Goal: Task Accomplishment & Management: Use online tool/utility

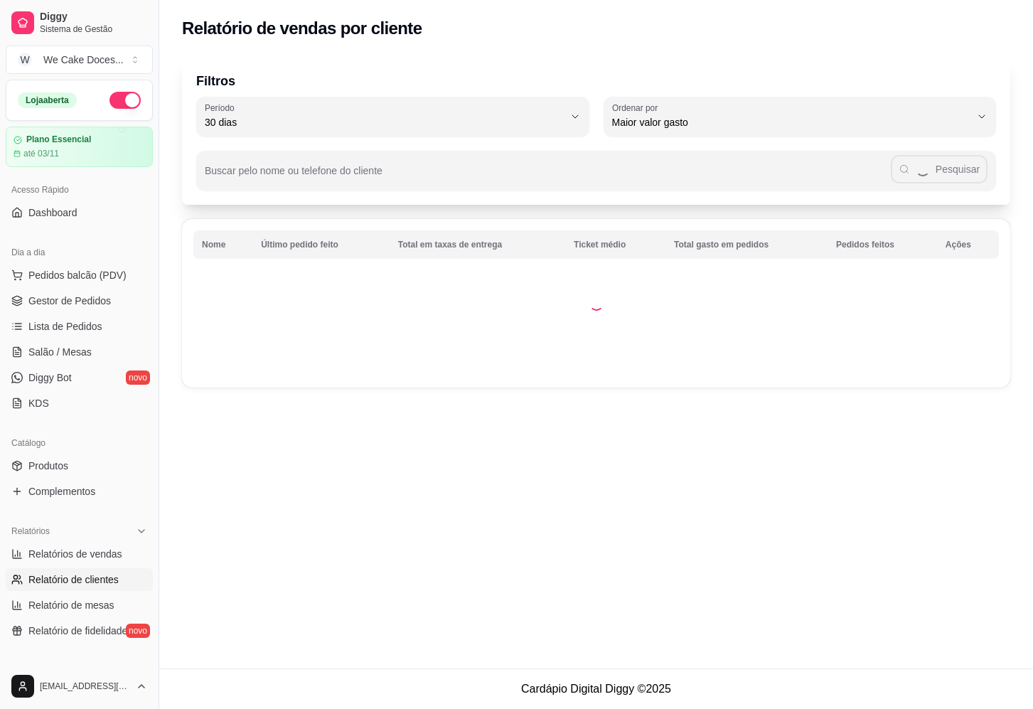
select select "30"
select select "HIGHEST_TOTAL_SPENT_WITH_ORDERS"
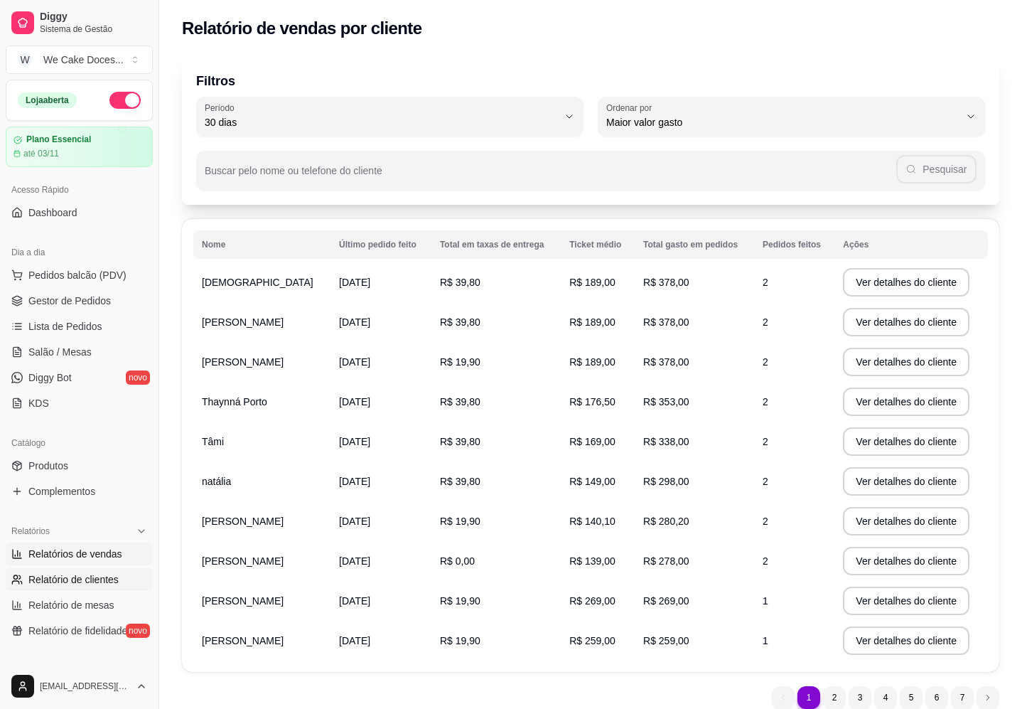
click at [79, 555] on span "Relatórios de vendas" at bounding box center [75, 554] width 94 height 14
select select "ALL"
select select "0"
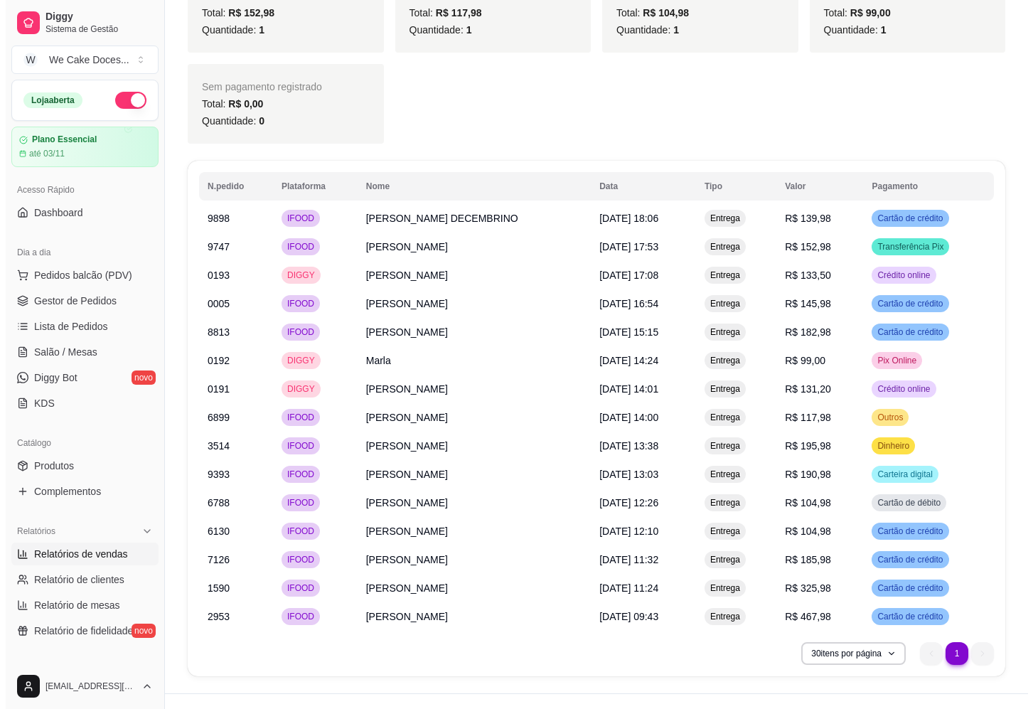
scroll to position [928, 0]
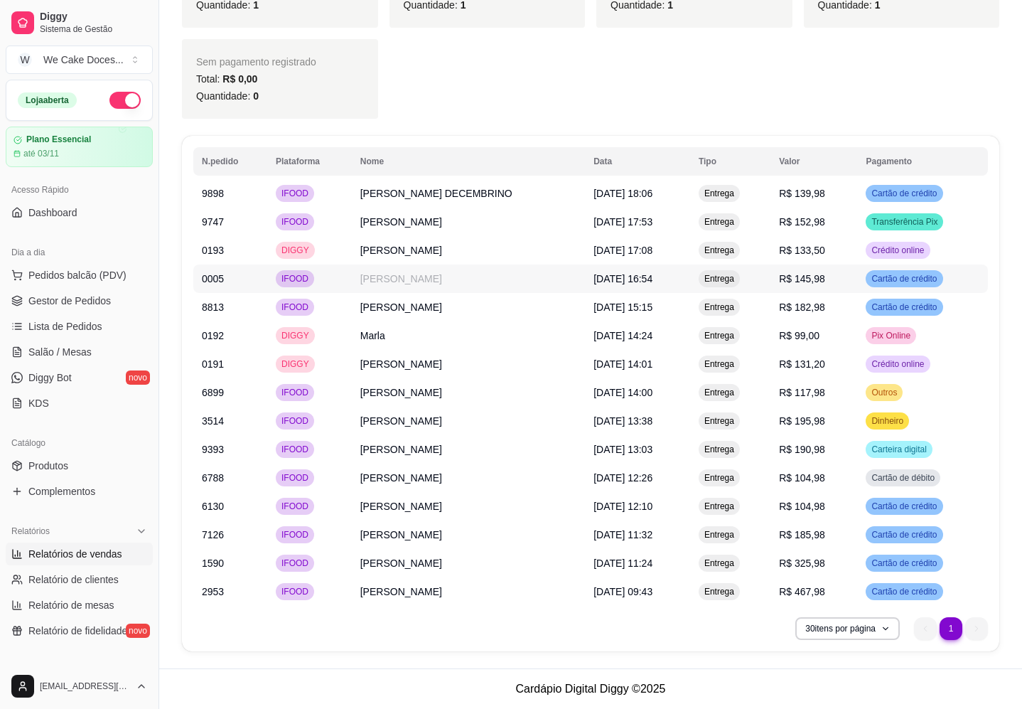
click at [383, 282] on td "[PERSON_NAME]" at bounding box center [468, 279] width 233 height 28
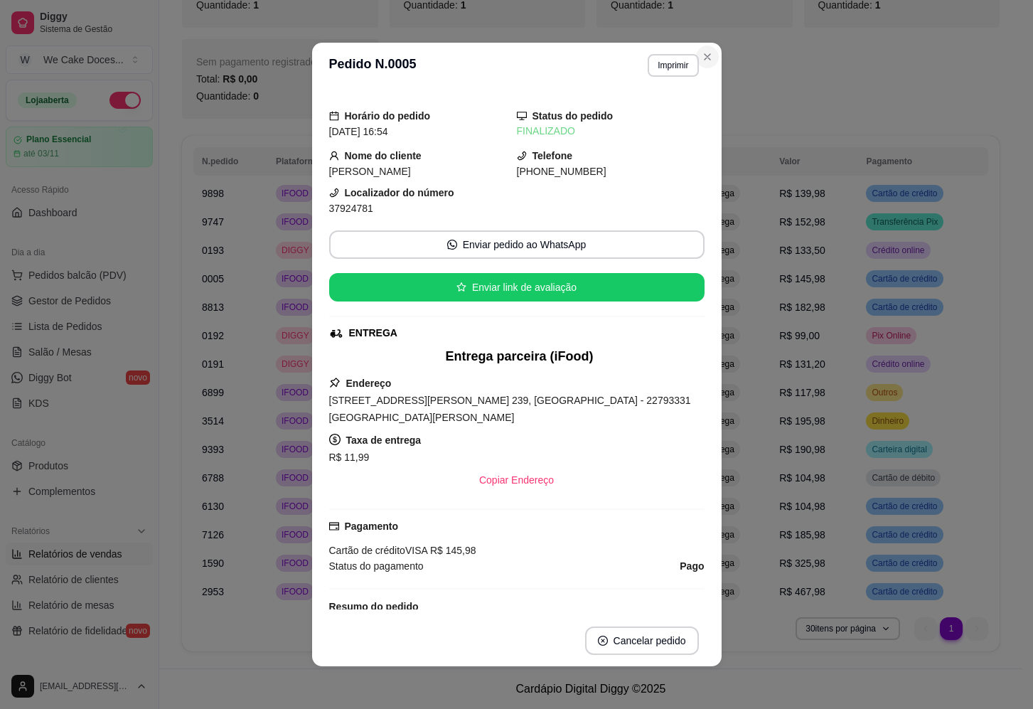
scroll to position [911, 0]
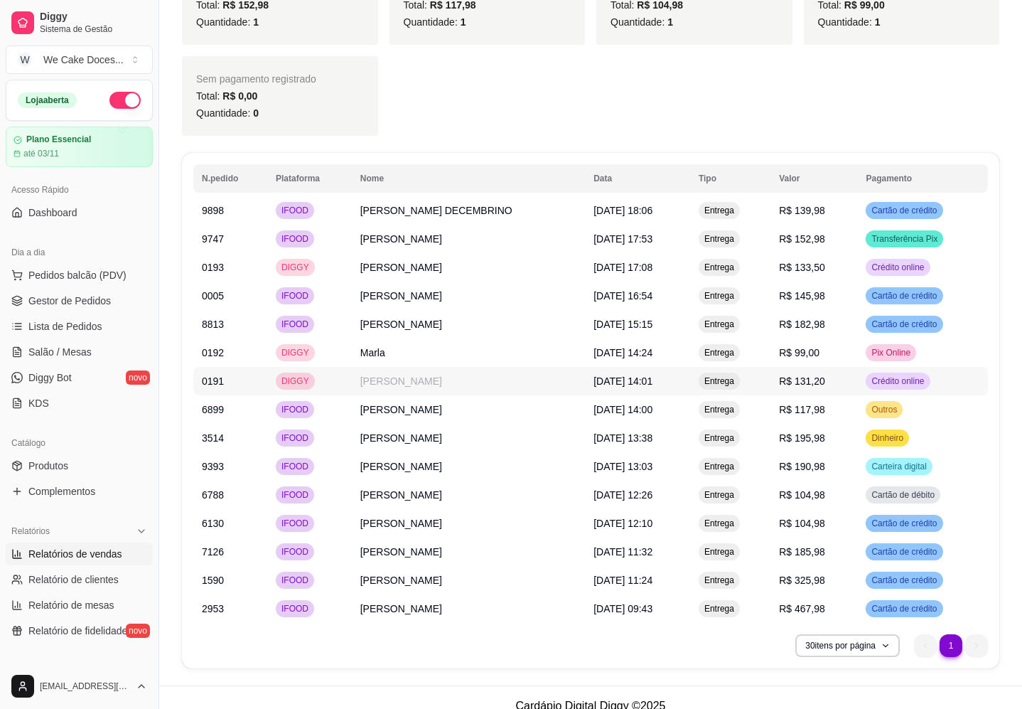
click at [375, 387] on td "[PERSON_NAME]" at bounding box center [468, 381] width 233 height 28
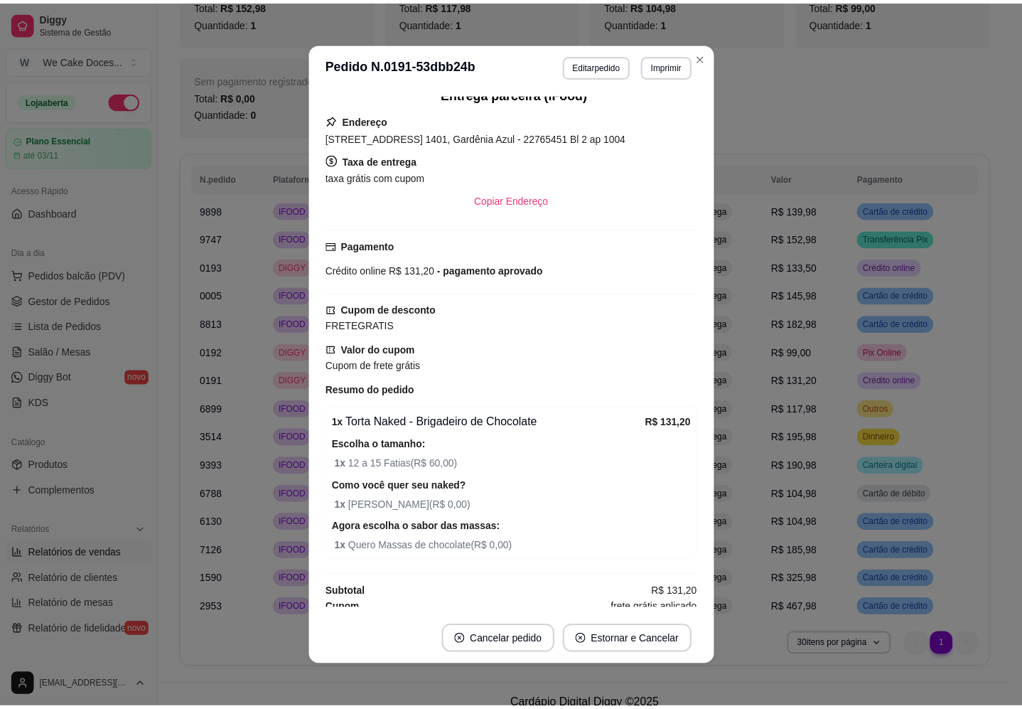
scroll to position [401, 0]
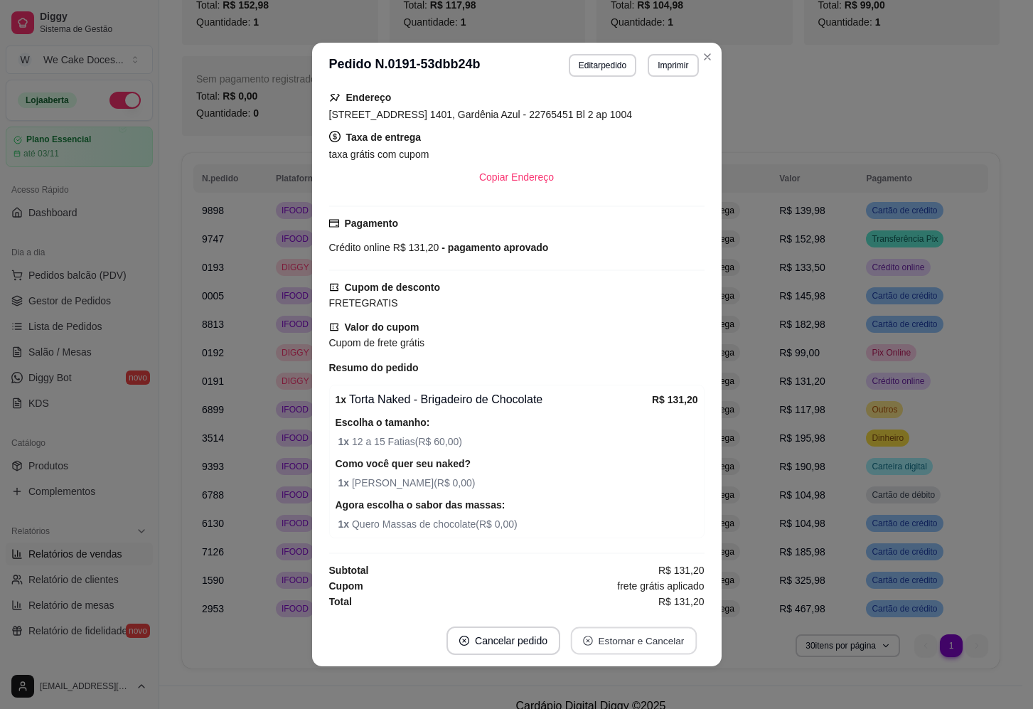
click at [610, 641] on button "Estornar e Cancelar" at bounding box center [634, 641] width 126 height 28
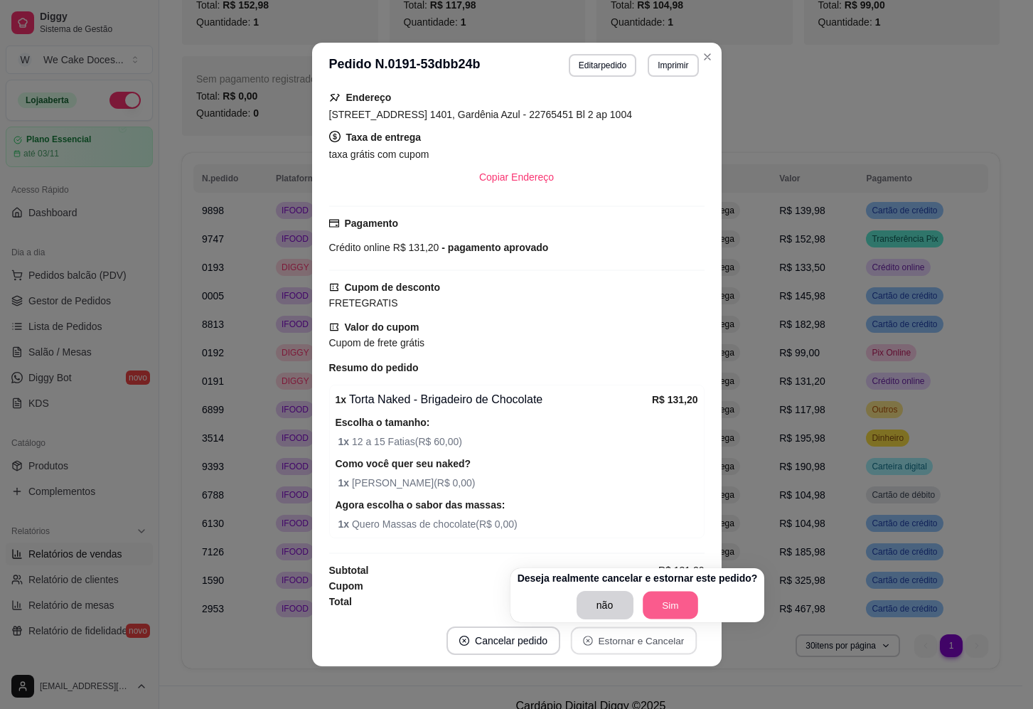
click at [668, 603] on button "Sim" at bounding box center [670, 606] width 55 height 28
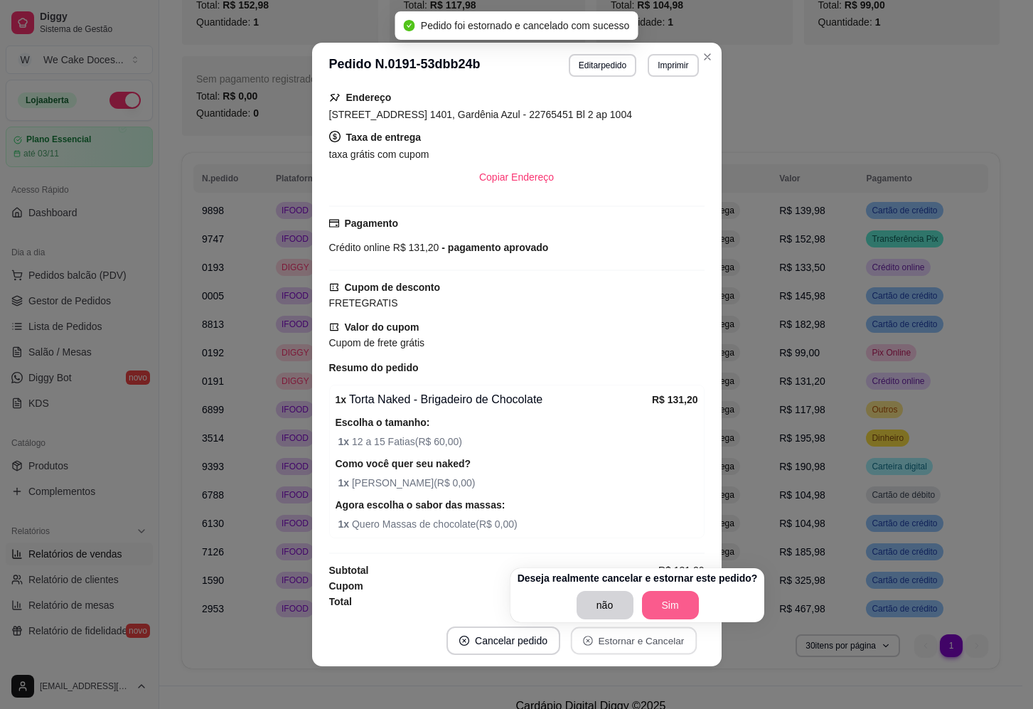
click at [663, 603] on button "Sim" at bounding box center [670, 605] width 57 height 28
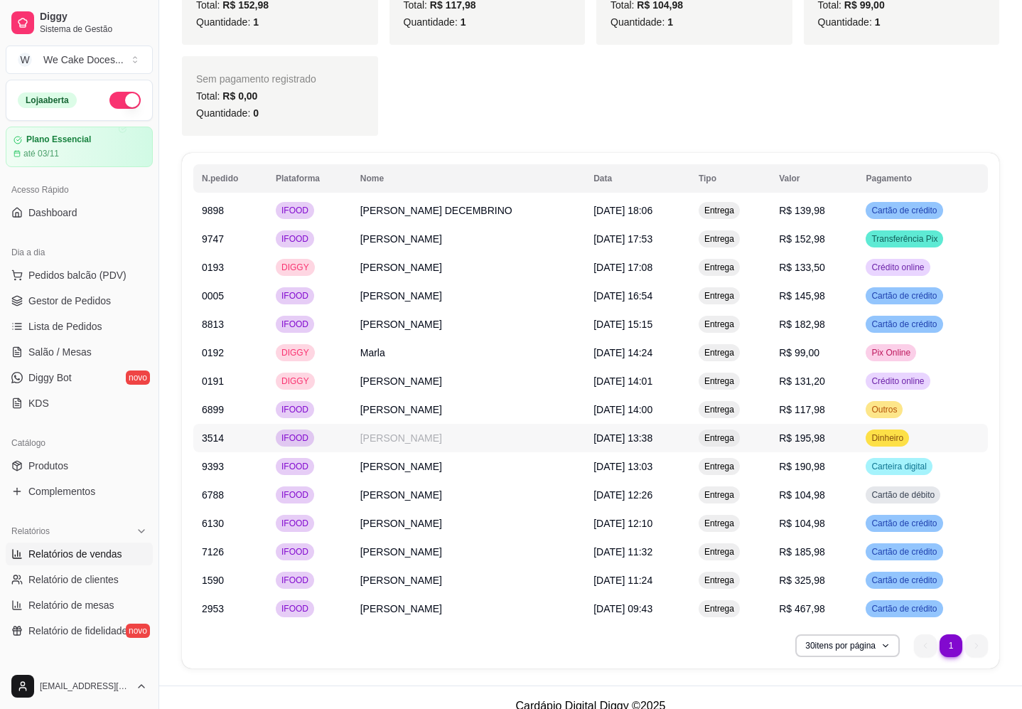
scroll to position [882, 0]
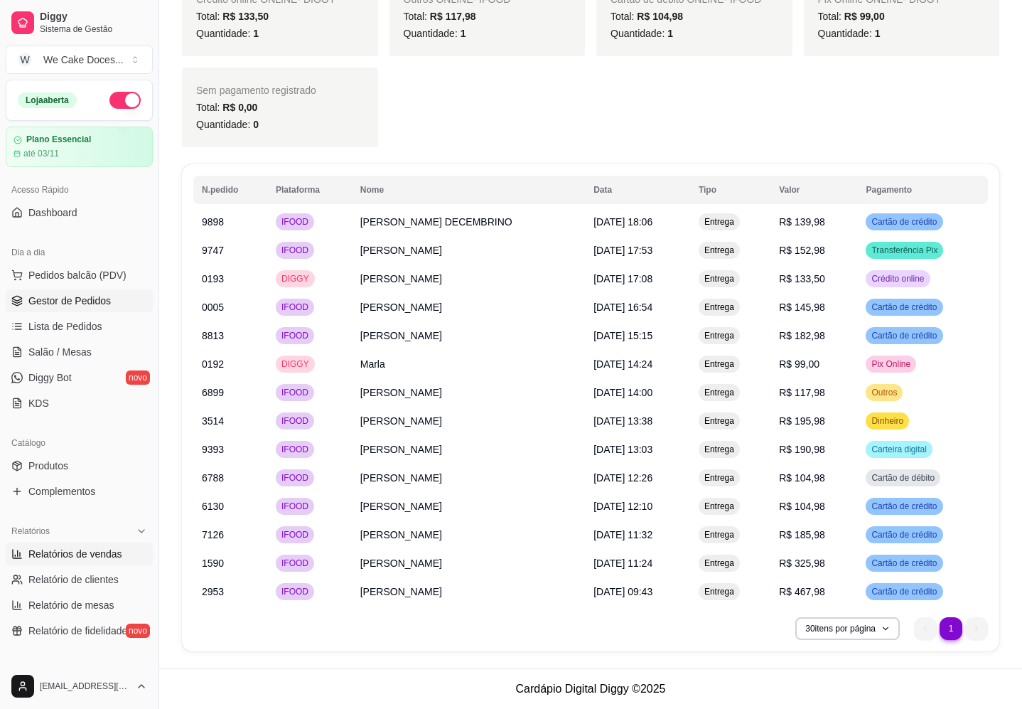
click at [57, 295] on span "Gestor de Pedidos" at bounding box center [69, 301] width 82 height 14
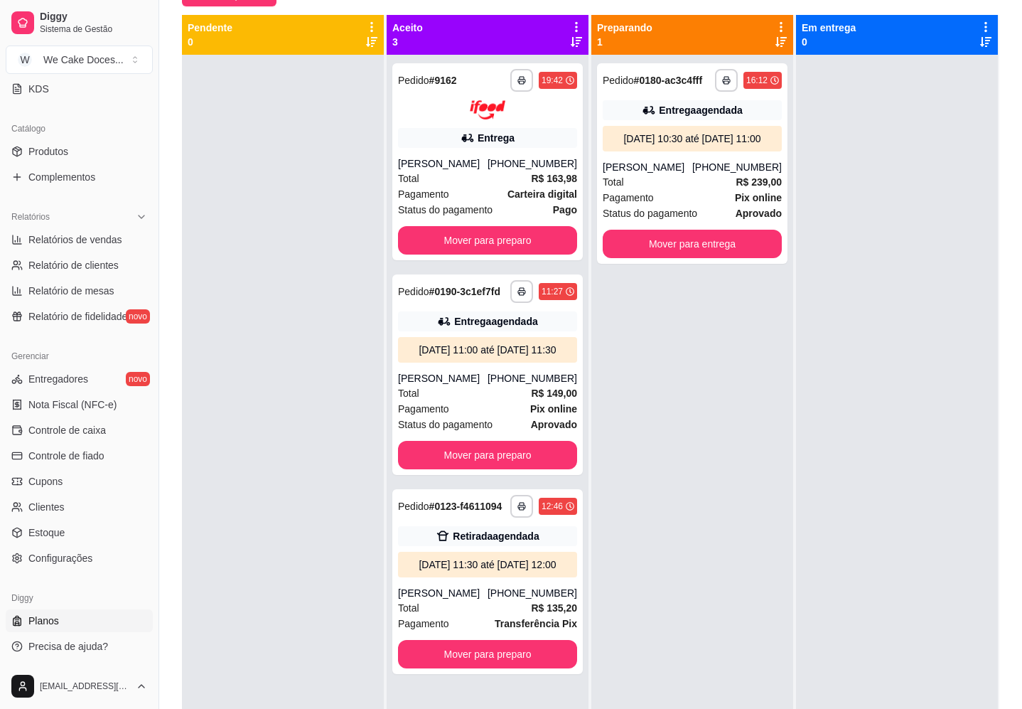
scroll to position [217, 0]
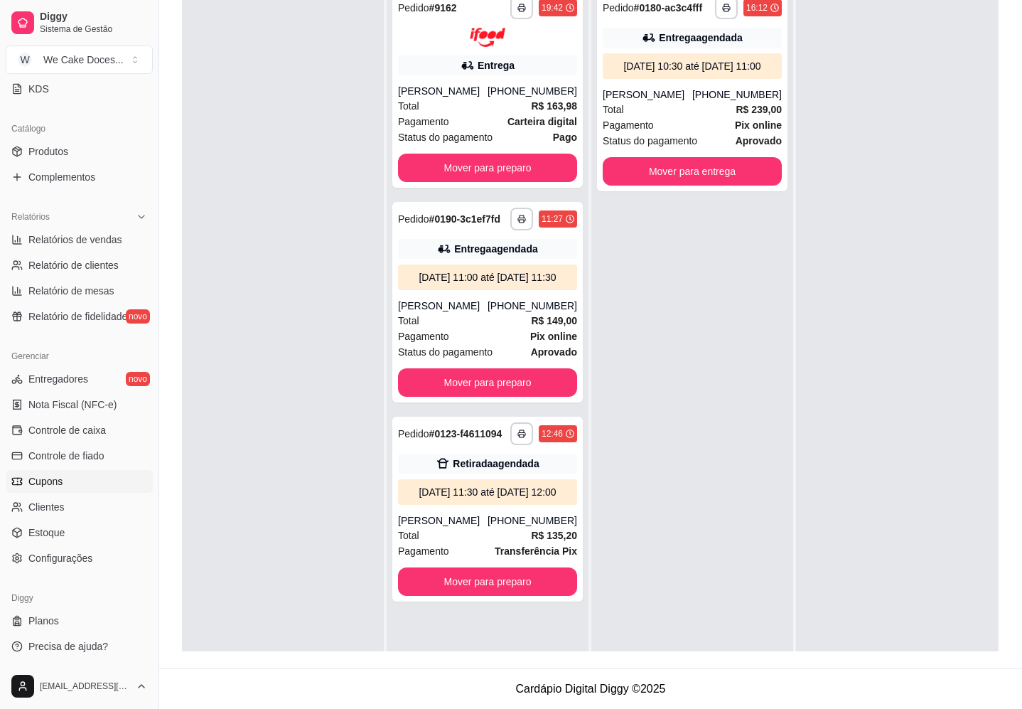
click at [47, 477] on span "Cupons" at bounding box center [45, 481] width 34 height 14
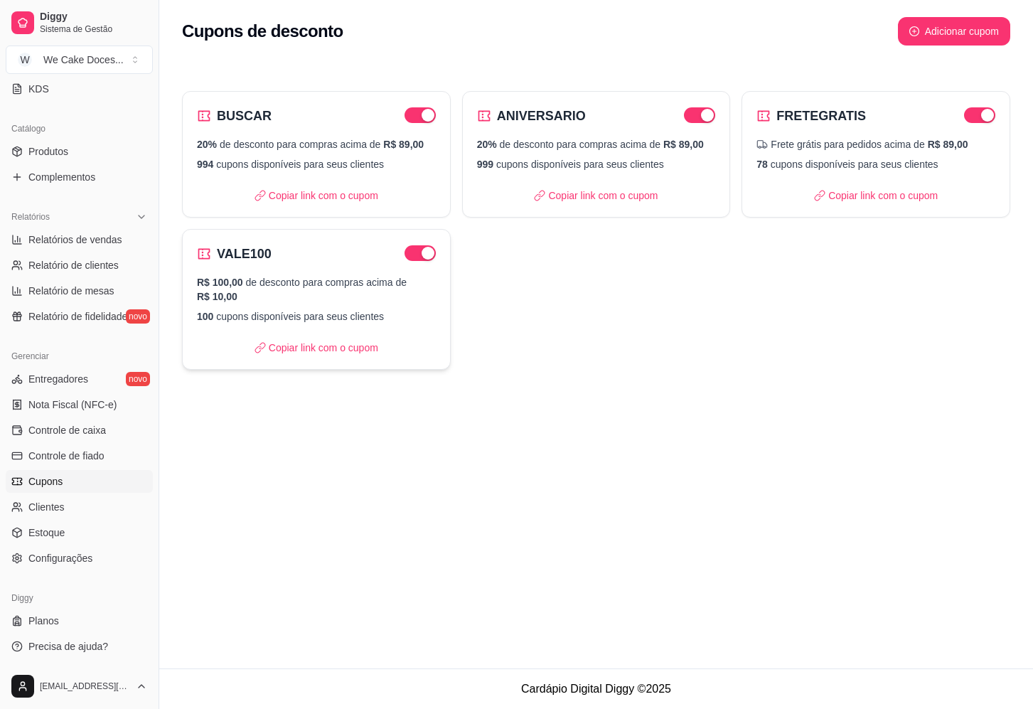
click at [314, 278] on p "R$ 100,00 de desconto para compras acima de R$ 10,00" at bounding box center [316, 289] width 239 height 28
select select "FIXED_VALUE"
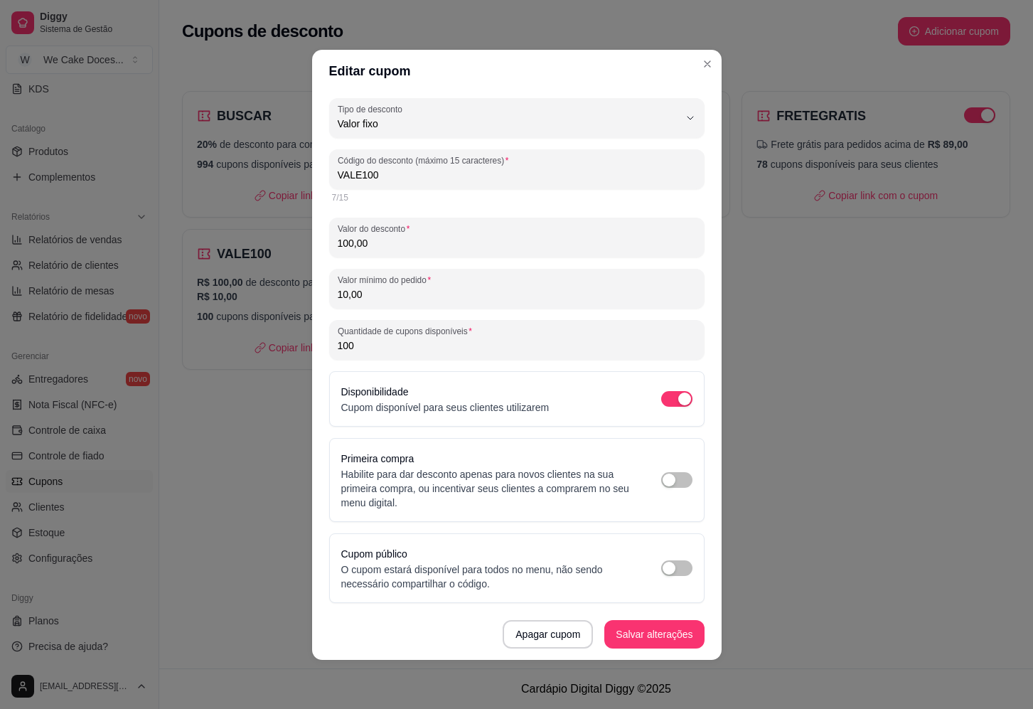
click at [372, 338] on input "100" at bounding box center [517, 345] width 358 height 14
type input "1"
type input "5"
type input "100"
click at [387, 171] on input "VALE100" at bounding box center [517, 175] width 358 height 14
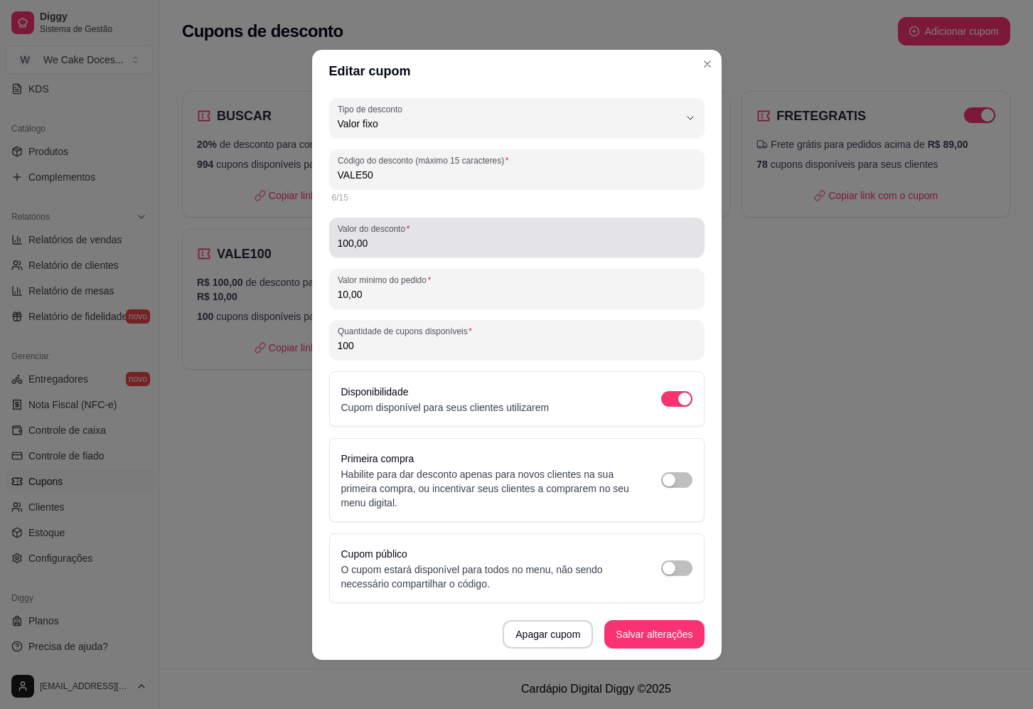
type input "VALE50"
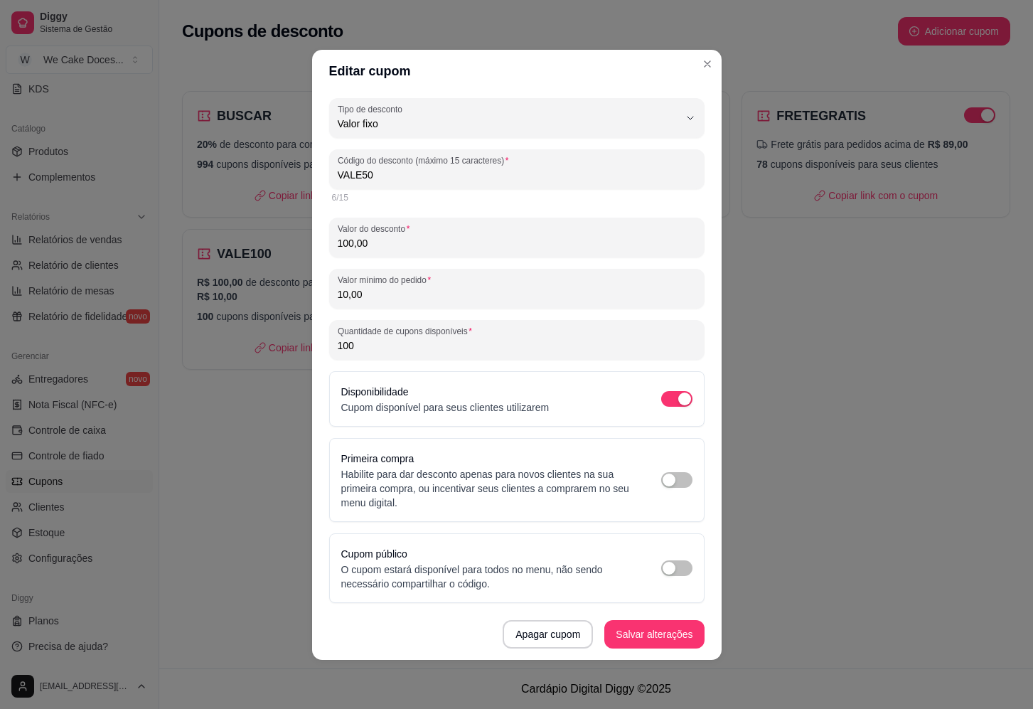
click at [371, 248] on input "100,00" at bounding box center [517, 243] width 358 height 14
type input "50,00"
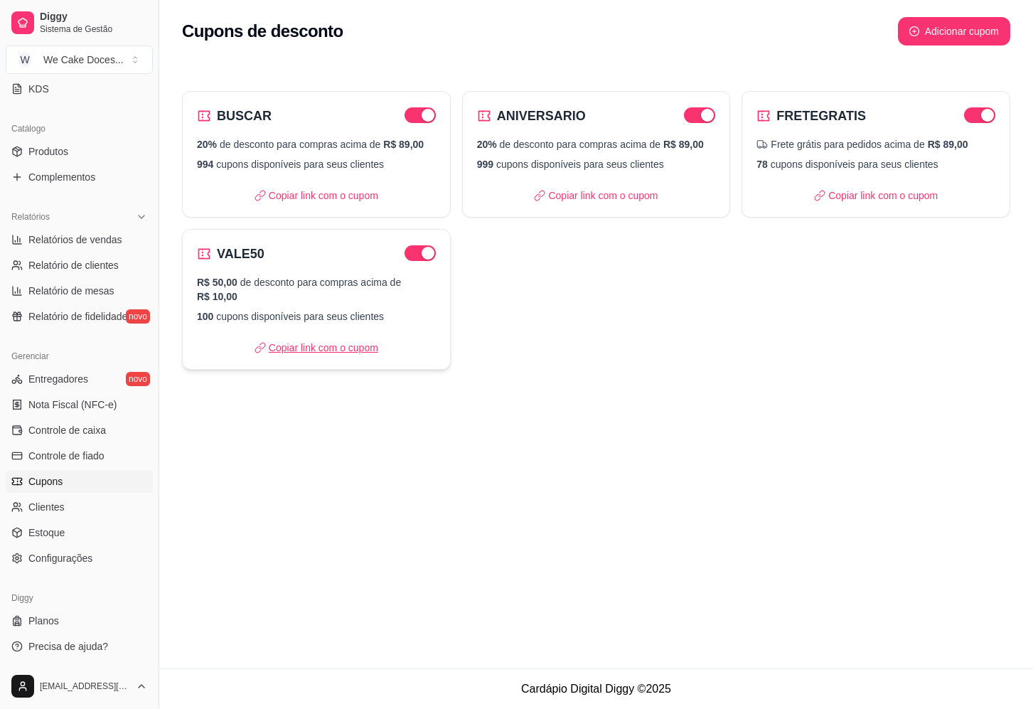
click at [342, 348] on p "Copiar link com o cupom" at bounding box center [317, 348] width 124 height 14
click at [90, 239] on span "Relatórios de vendas" at bounding box center [75, 240] width 94 height 14
select select "ALL"
select select "0"
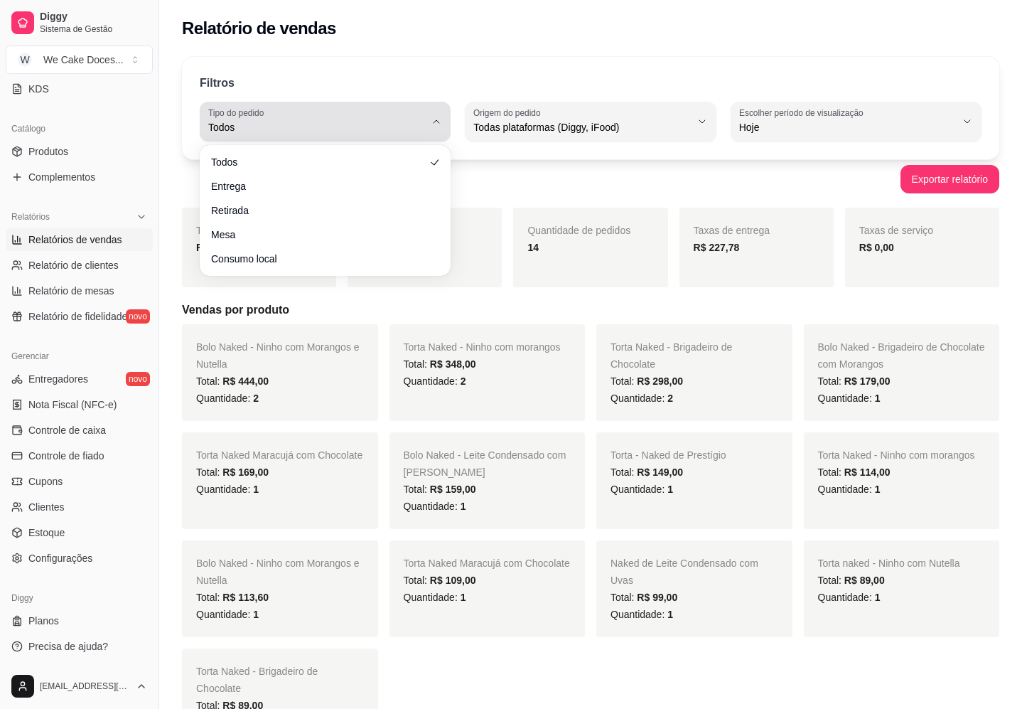
click at [427, 121] on button "Tipo do pedido Todos" at bounding box center [325, 122] width 251 height 40
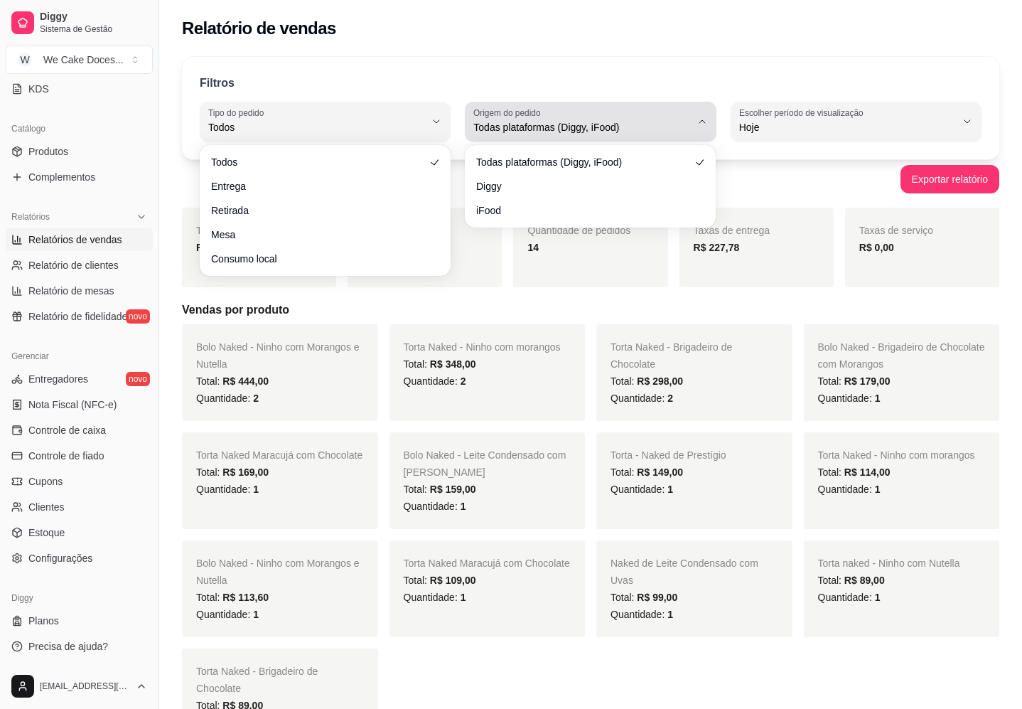
click at [639, 124] on span "Todas plataformas (Diggy, iFood)" at bounding box center [582, 127] width 217 height 14
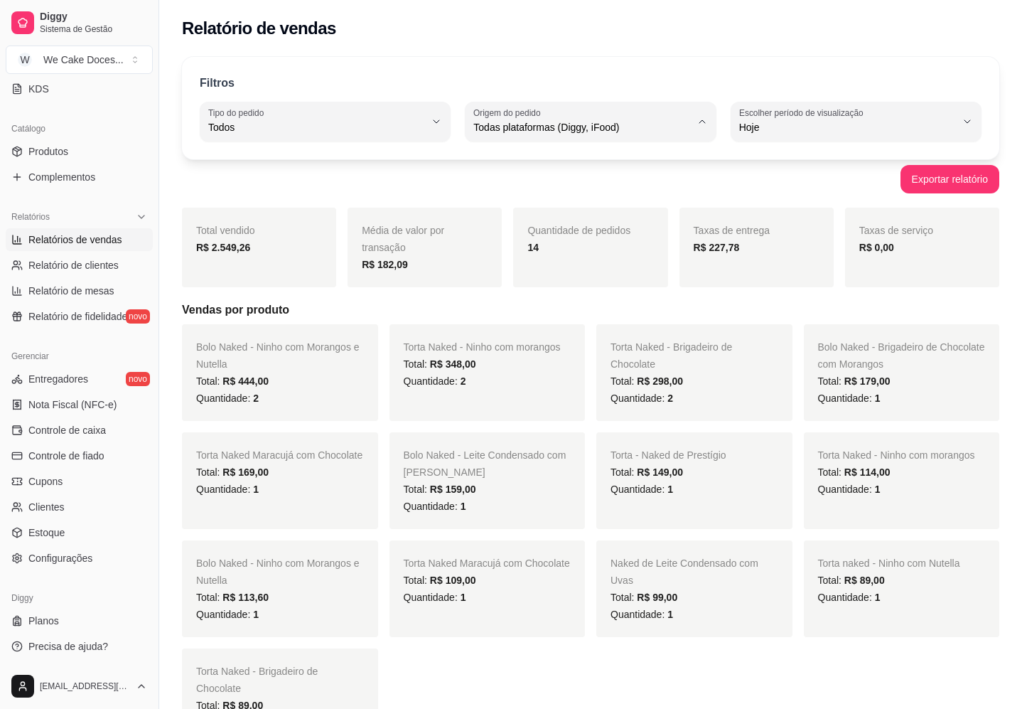
click at [552, 190] on span "Diggy" at bounding box center [583, 185] width 205 height 14
type input "DIGGY"
select select "DIGGY"
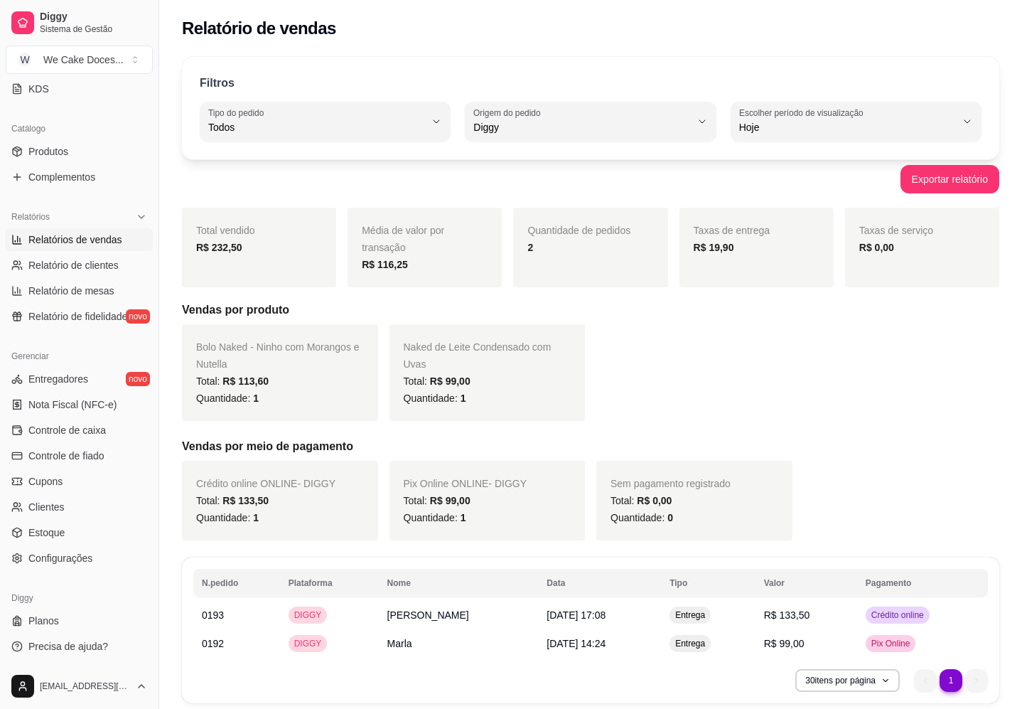
scroll to position [52, 0]
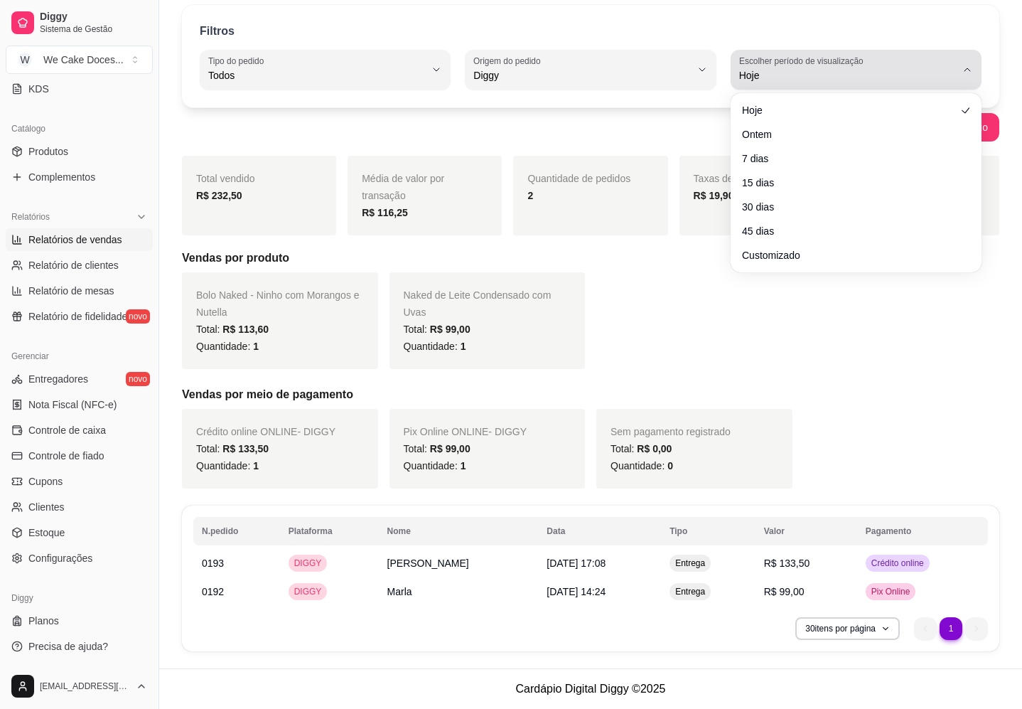
click at [964, 65] on icon "button" at bounding box center [967, 69] width 11 height 11
